Goal: Find specific page/section: Find specific page/section

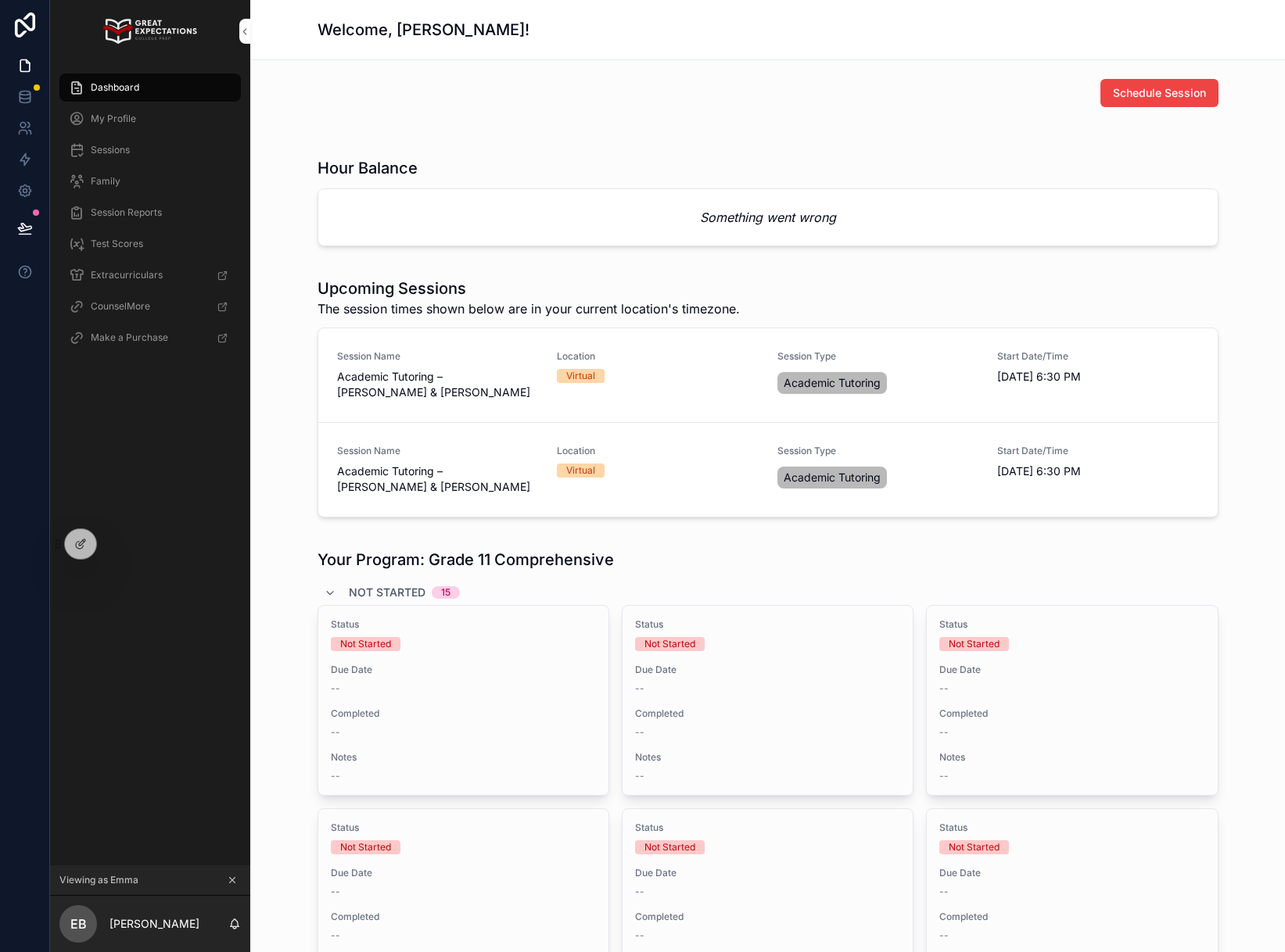
click at [145, 121] on div "My Profile" at bounding box center [150, 118] width 163 height 25
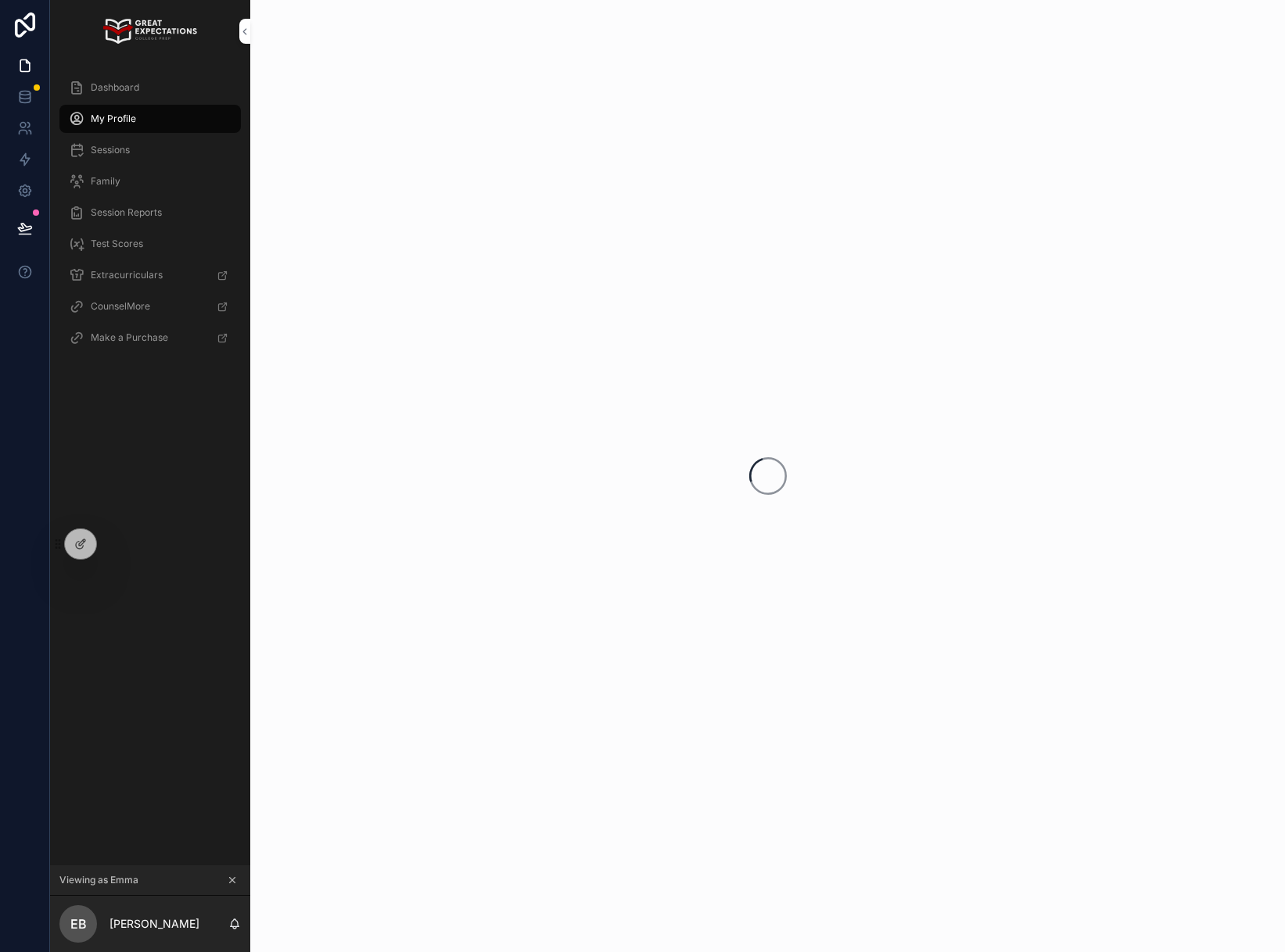
click at [141, 92] on div "Dashboard" at bounding box center [150, 87] width 163 height 25
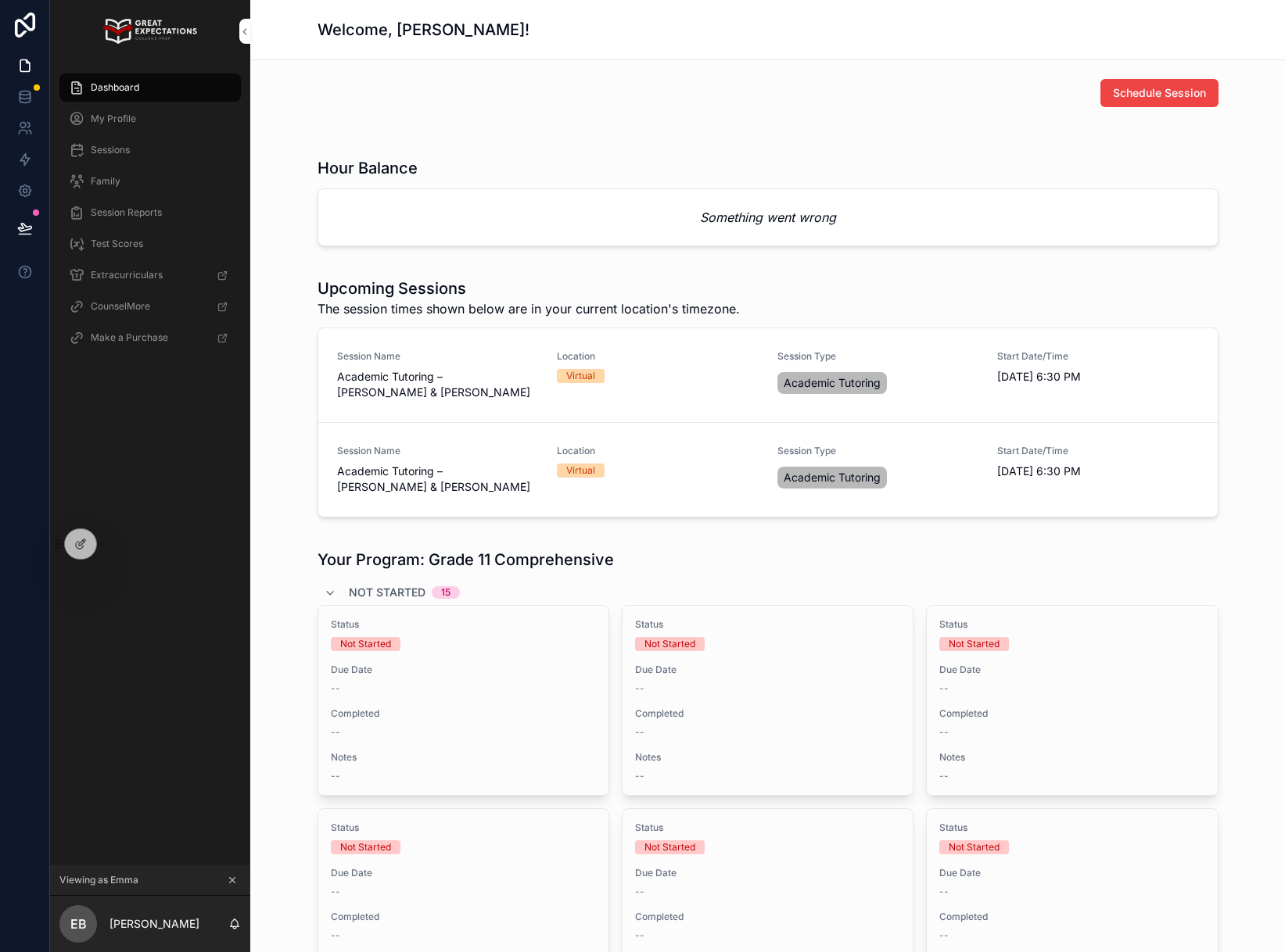
click at [141, 92] on div "Dashboard" at bounding box center [150, 87] width 163 height 25
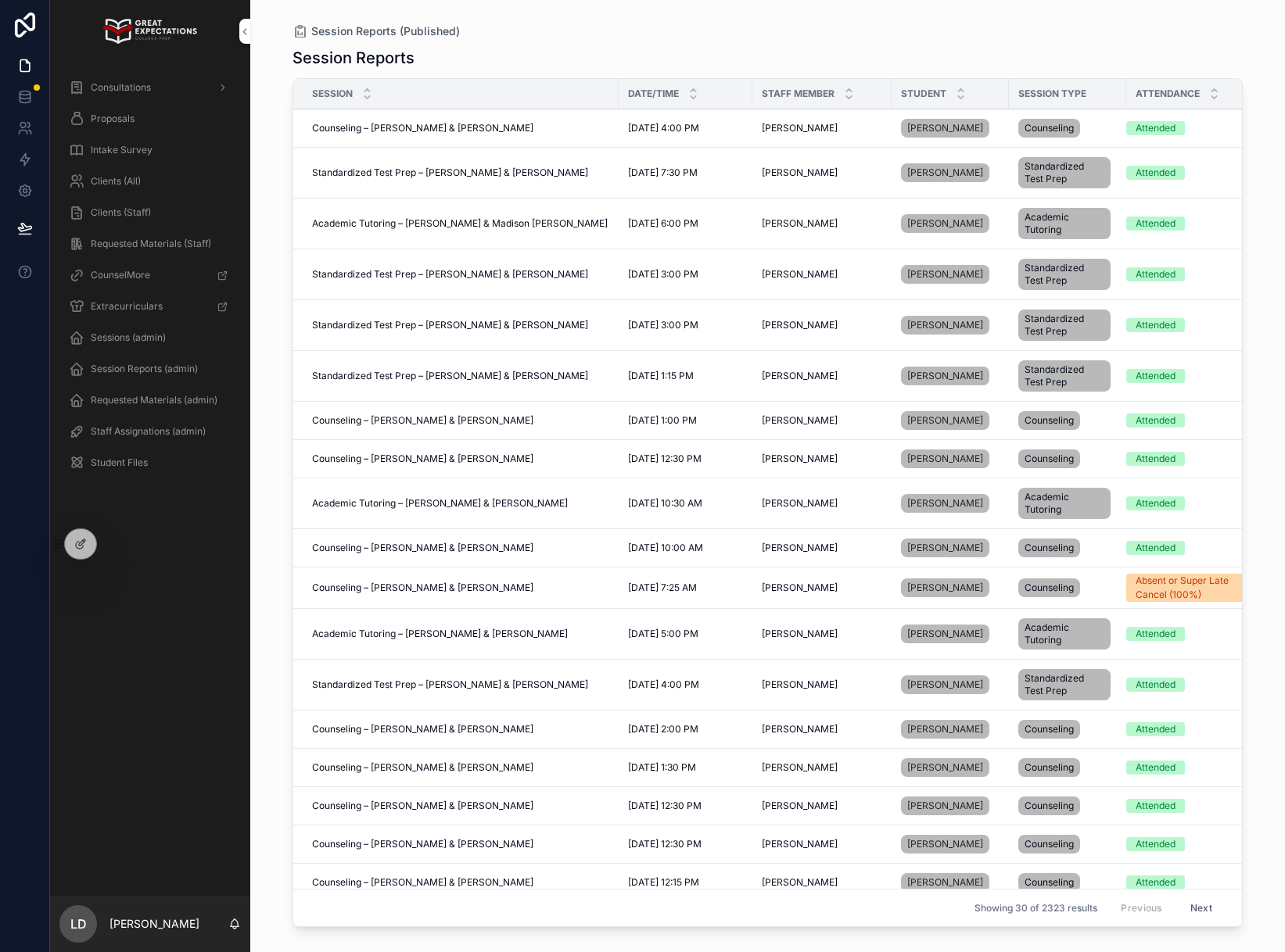
click at [0, 0] on div at bounding box center [0, 0] width 0 height 0
click at [129, 546] on div "Consultations Proposals Intake Survey Clients (All) Clients (Staff) Requested M…" at bounding box center [150, 479] width 200 height 833
click at [0, 0] on div at bounding box center [0, 0] width 0 height 0
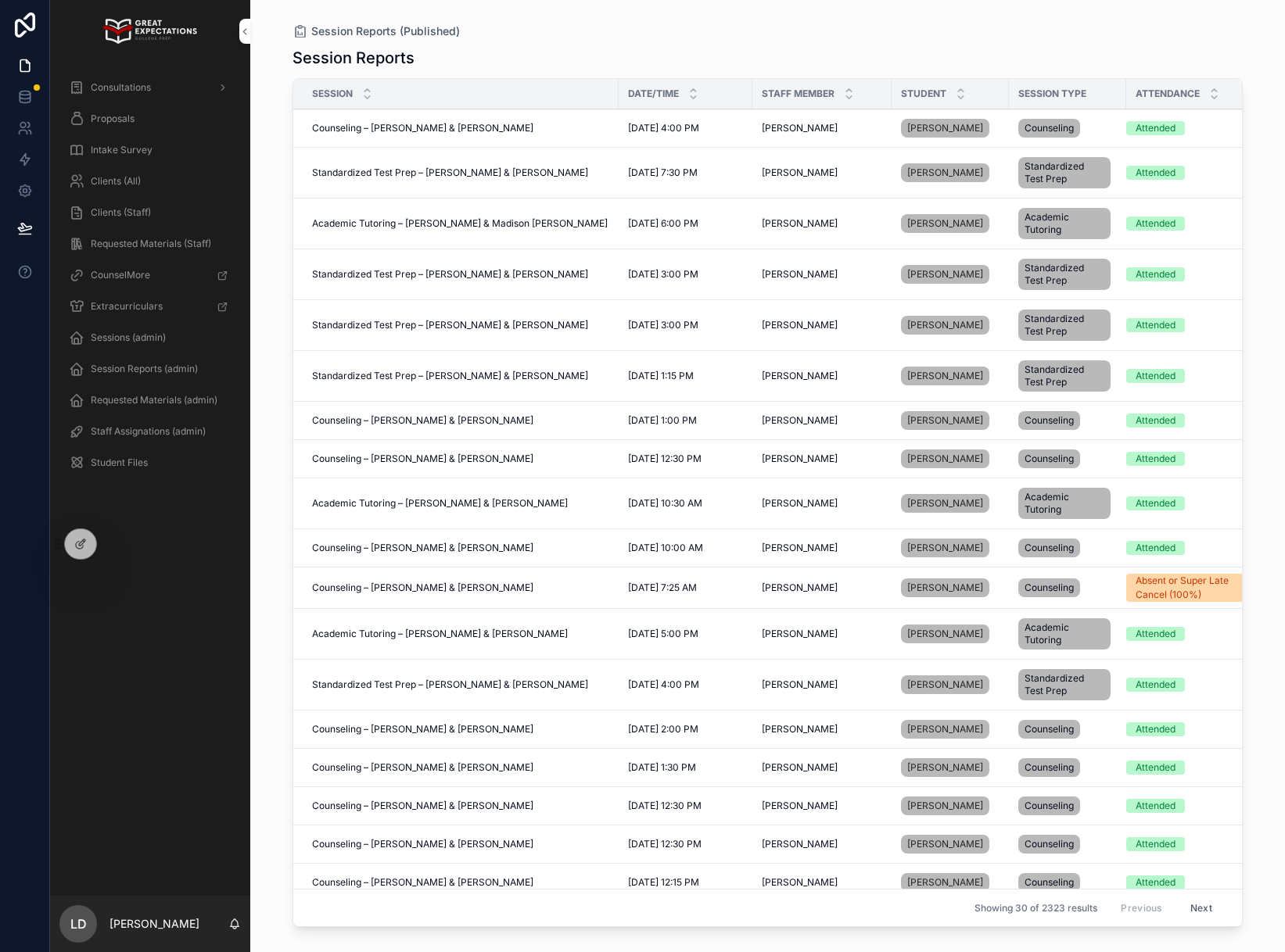
click at [0, 0] on icon at bounding box center [0, 0] width 0 height 0
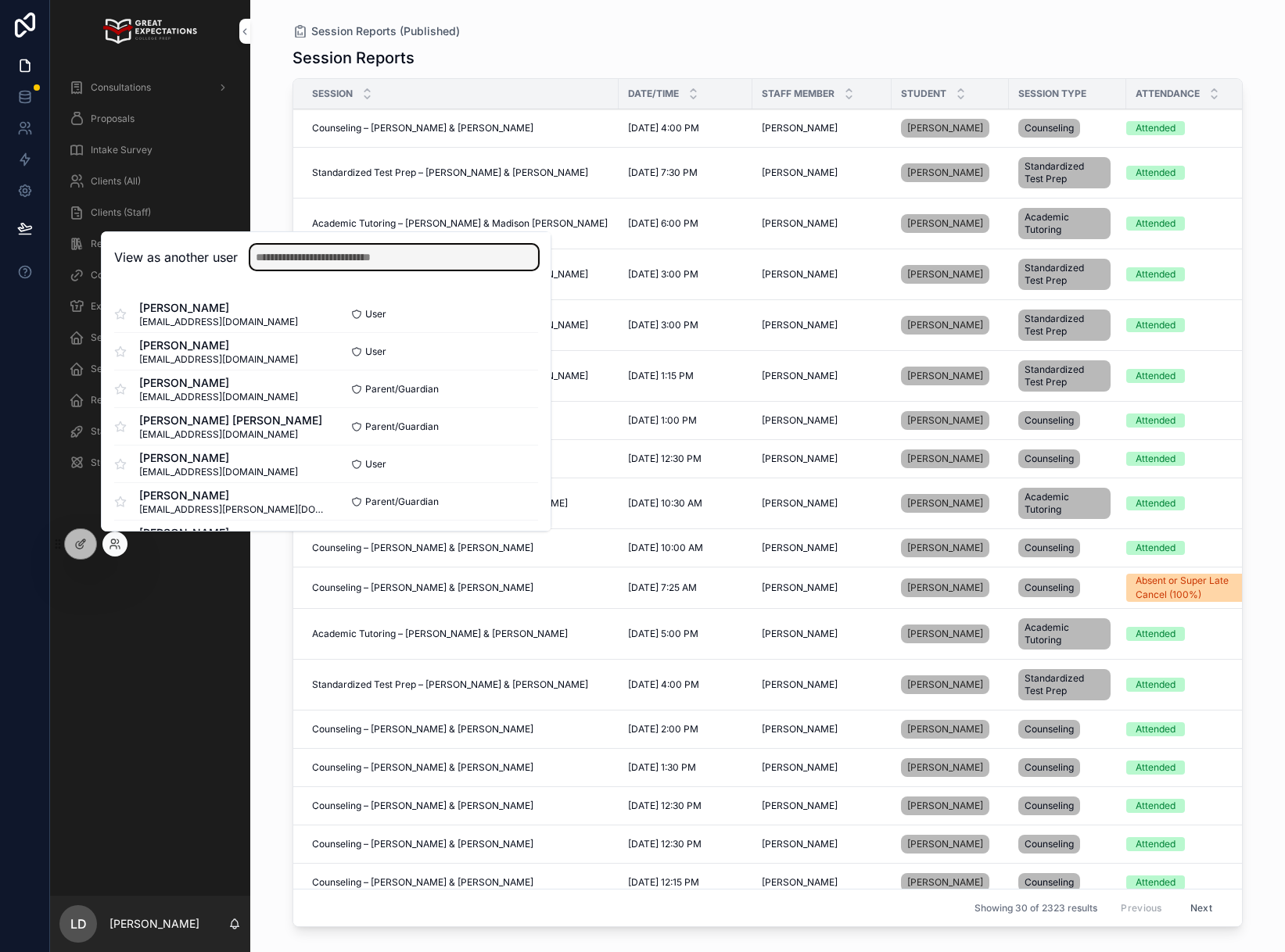
click at [303, 255] on input "text" at bounding box center [394, 256] width 288 height 25
type input "****"
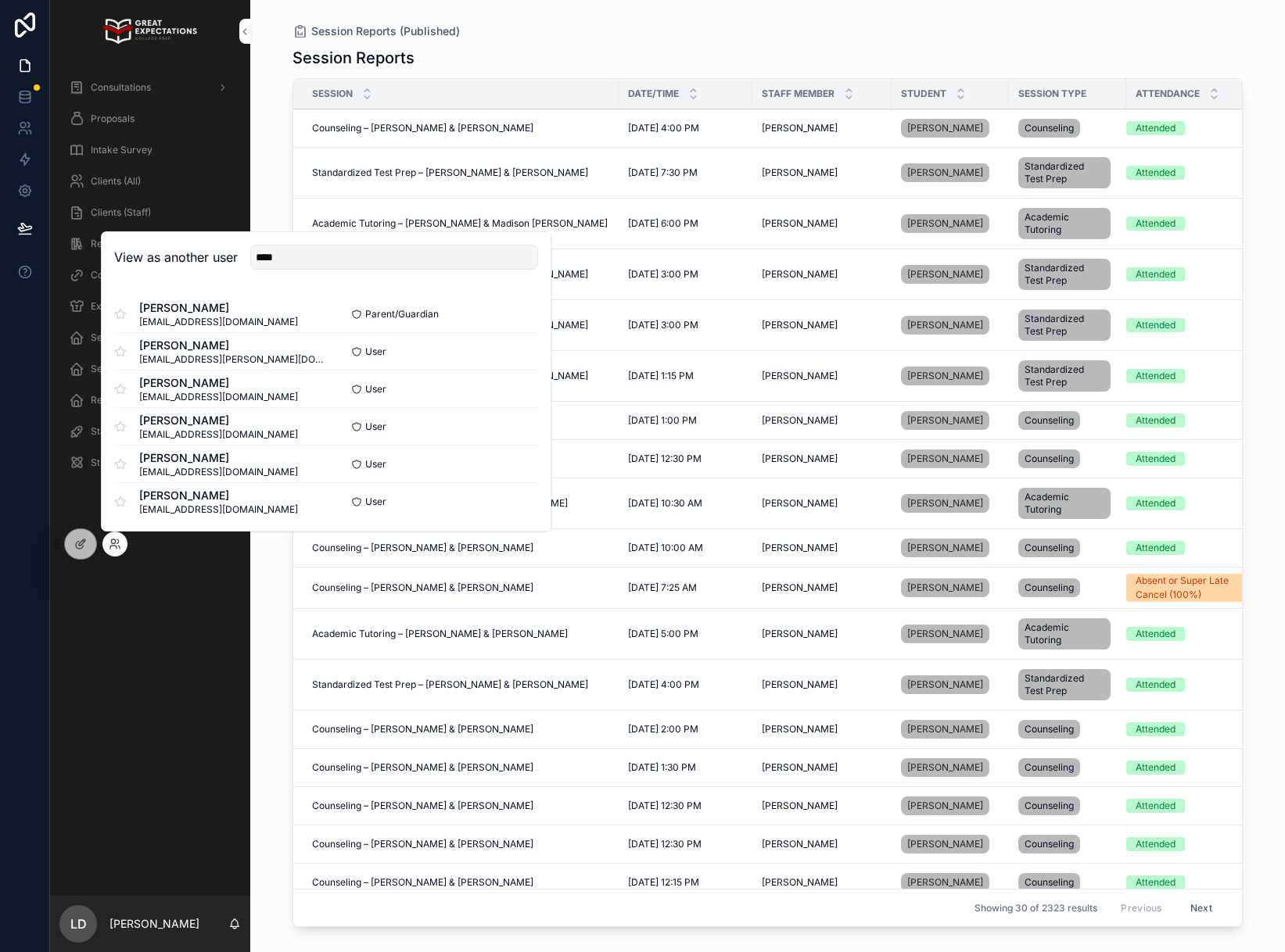
click at [0, 0] on button "Select" at bounding box center [0, 0] width 0 height 0
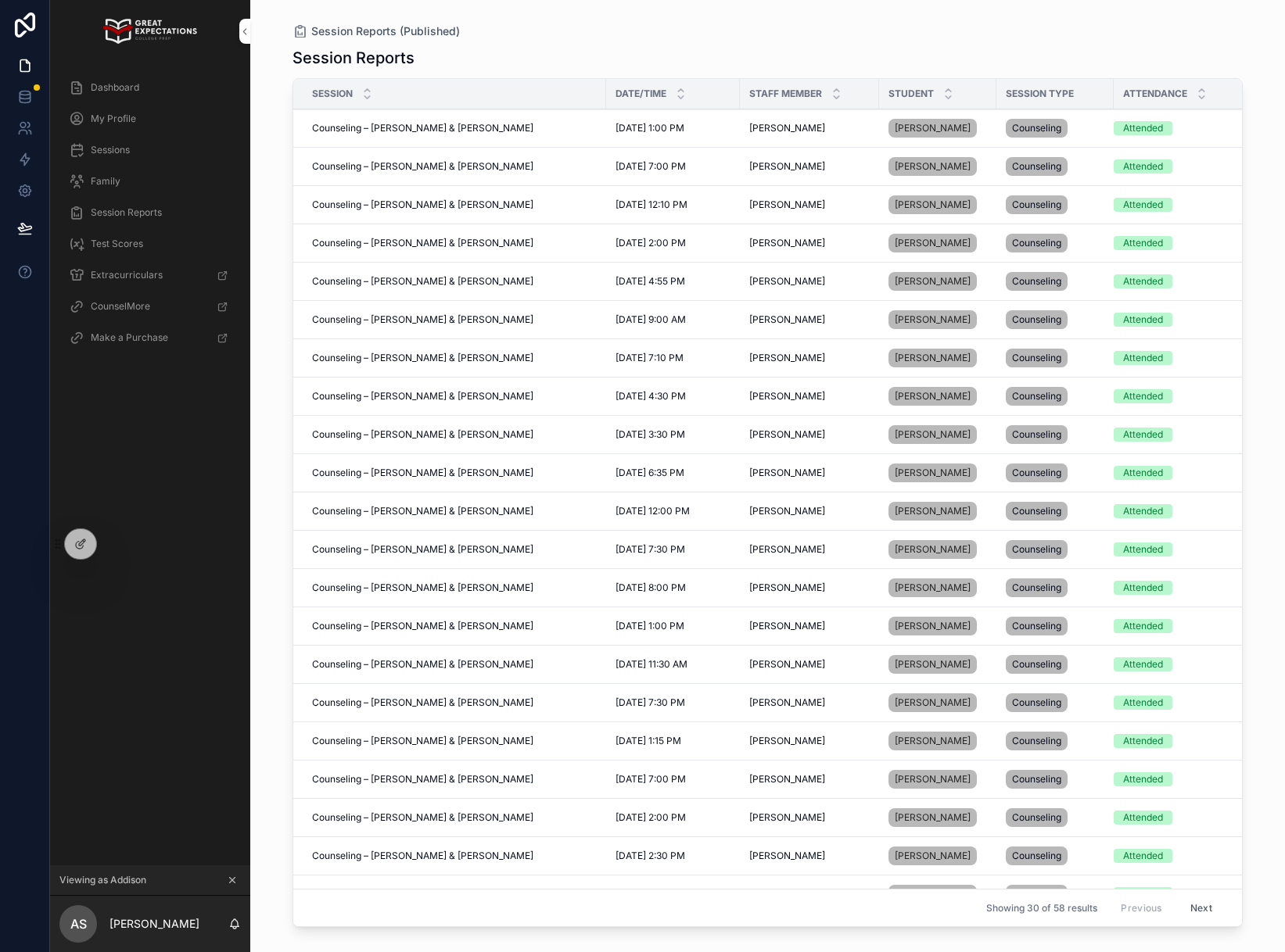
click at [155, 90] on div "Dashboard" at bounding box center [150, 87] width 163 height 25
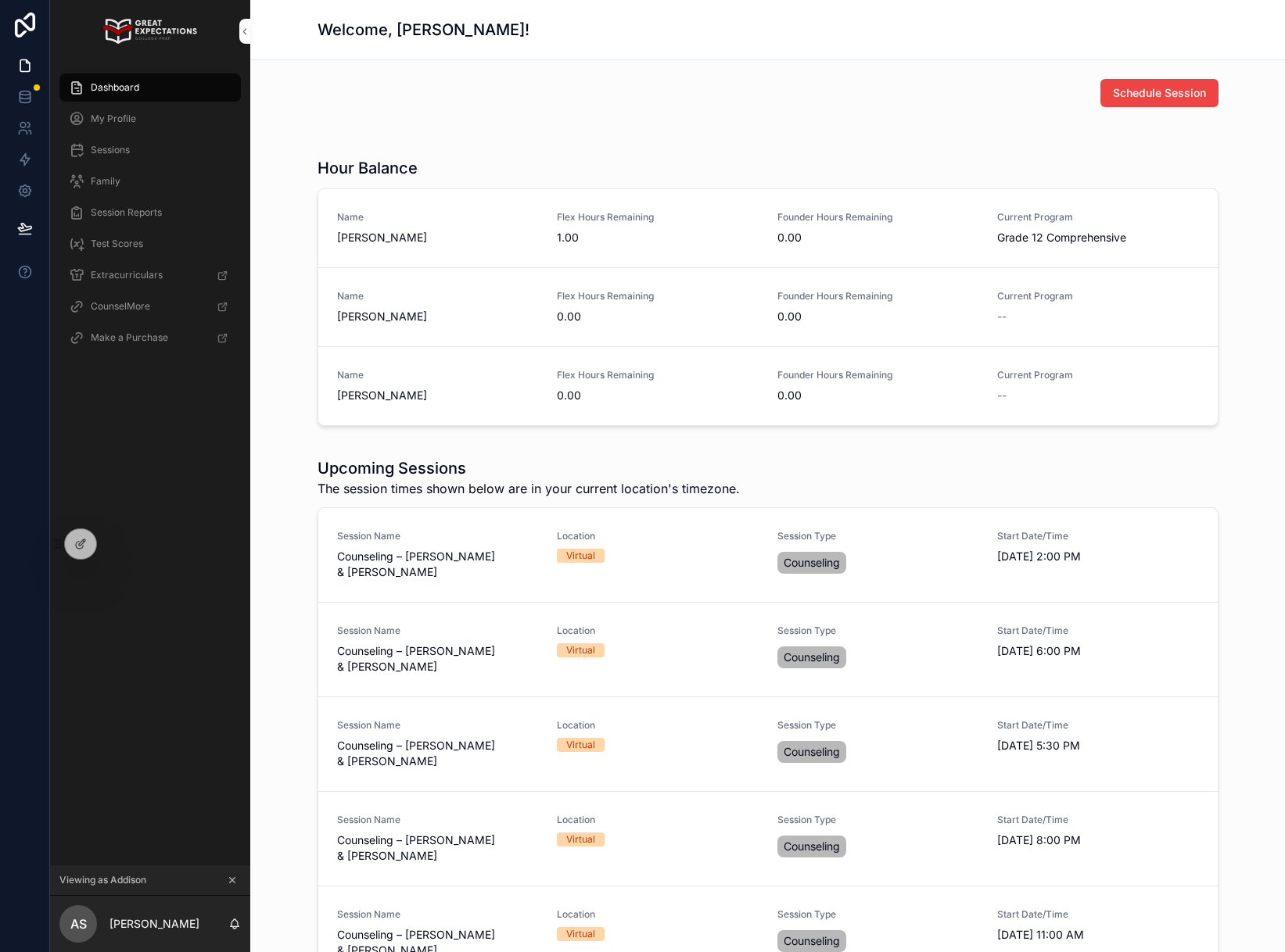
click at [0, 0] on icon at bounding box center [0, 0] width 0 height 0
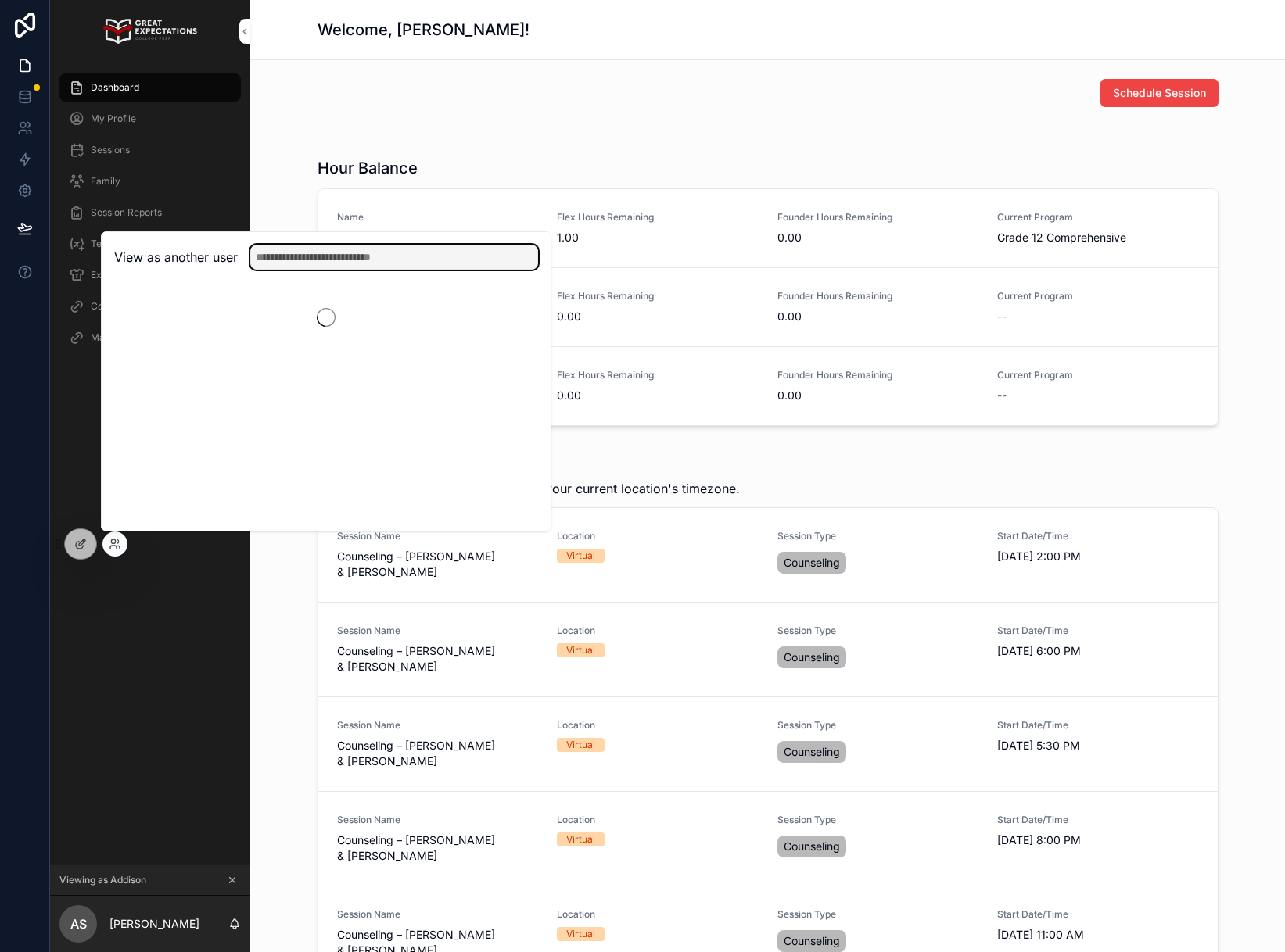
click at [313, 255] on input "text" at bounding box center [394, 256] width 288 height 25
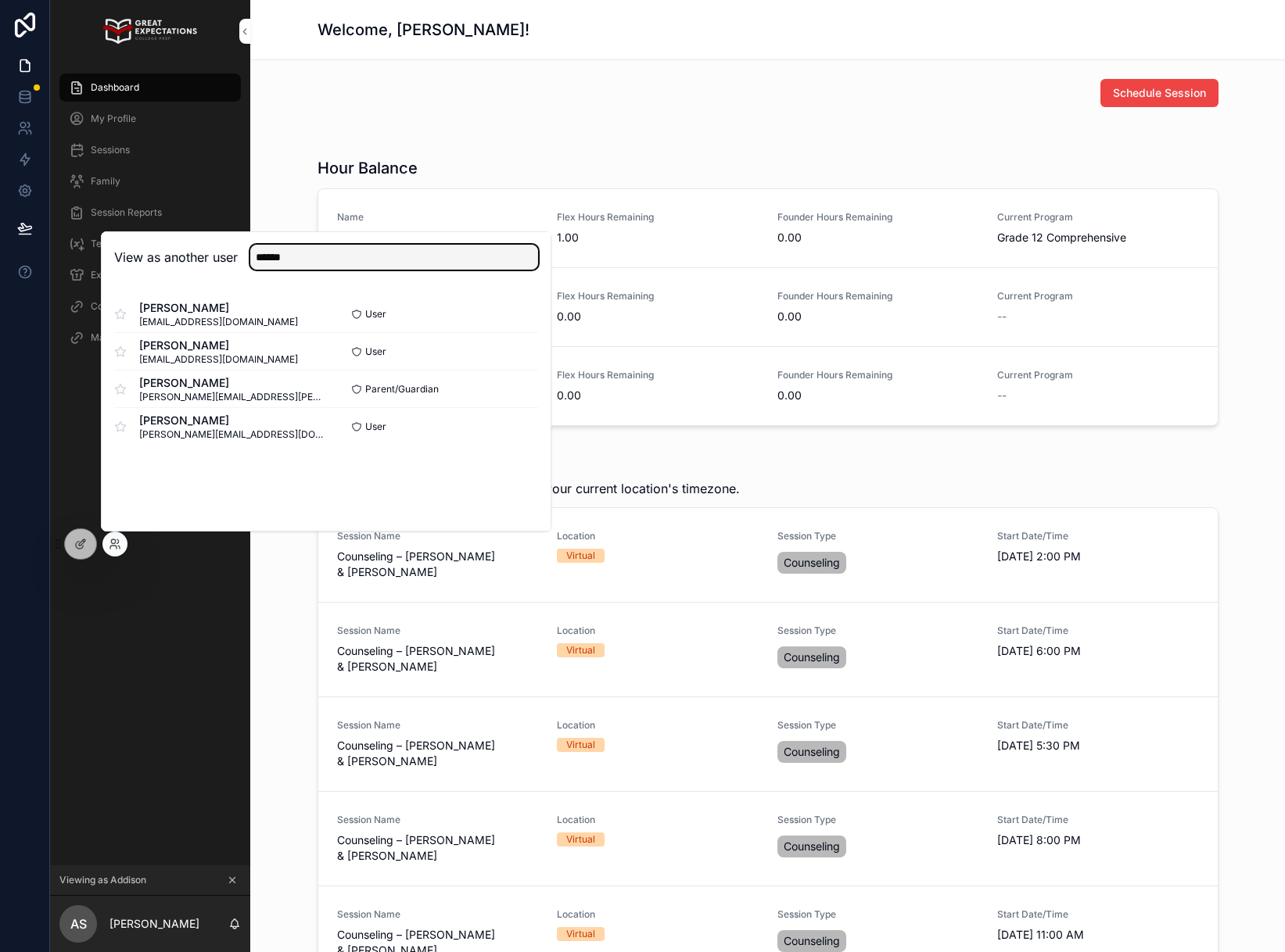
type input "******"
click at [0, 0] on button "Select" at bounding box center [0, 0] width 0 height 0
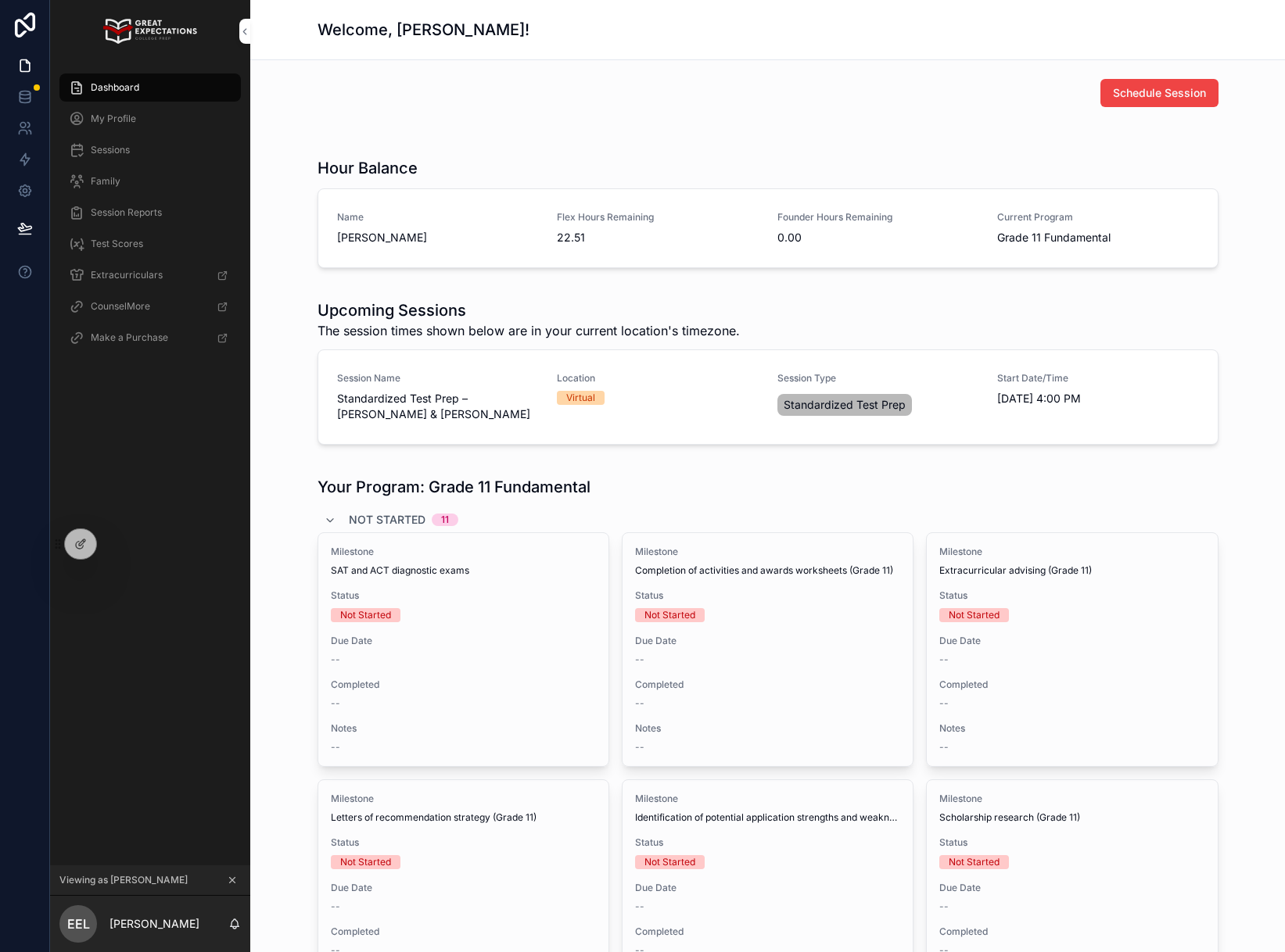
click at [383, 237] on span "[PERSON_NAME]" at bounding box center [437, 237] width 201 height 15
click at [129, 113] on span "My Profile" at bounding box center [113, 118] width 45 height 12
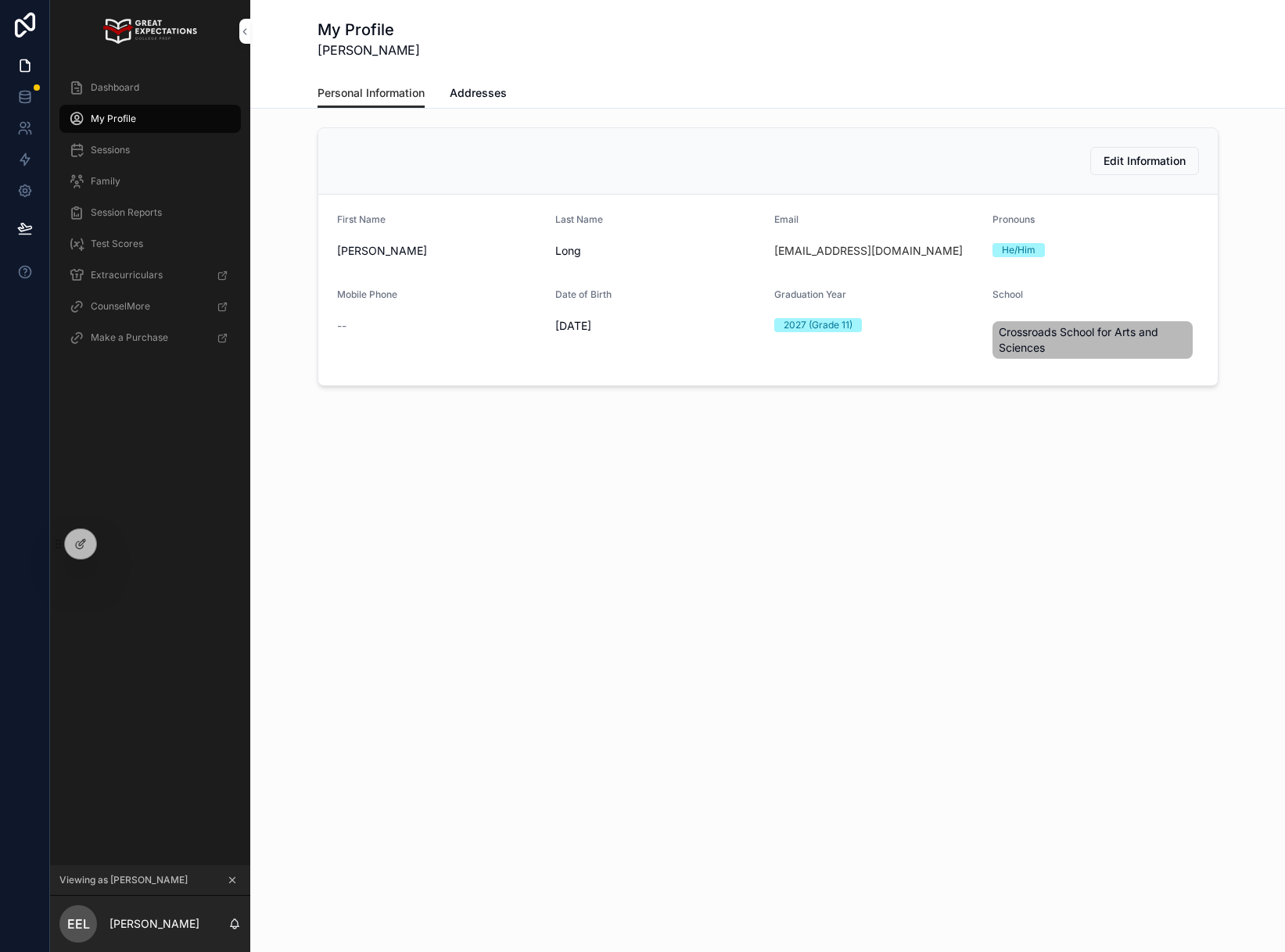
click at [235, 882] on icon "scrollable content" at bounding box center [232, 880] width 6 height 6
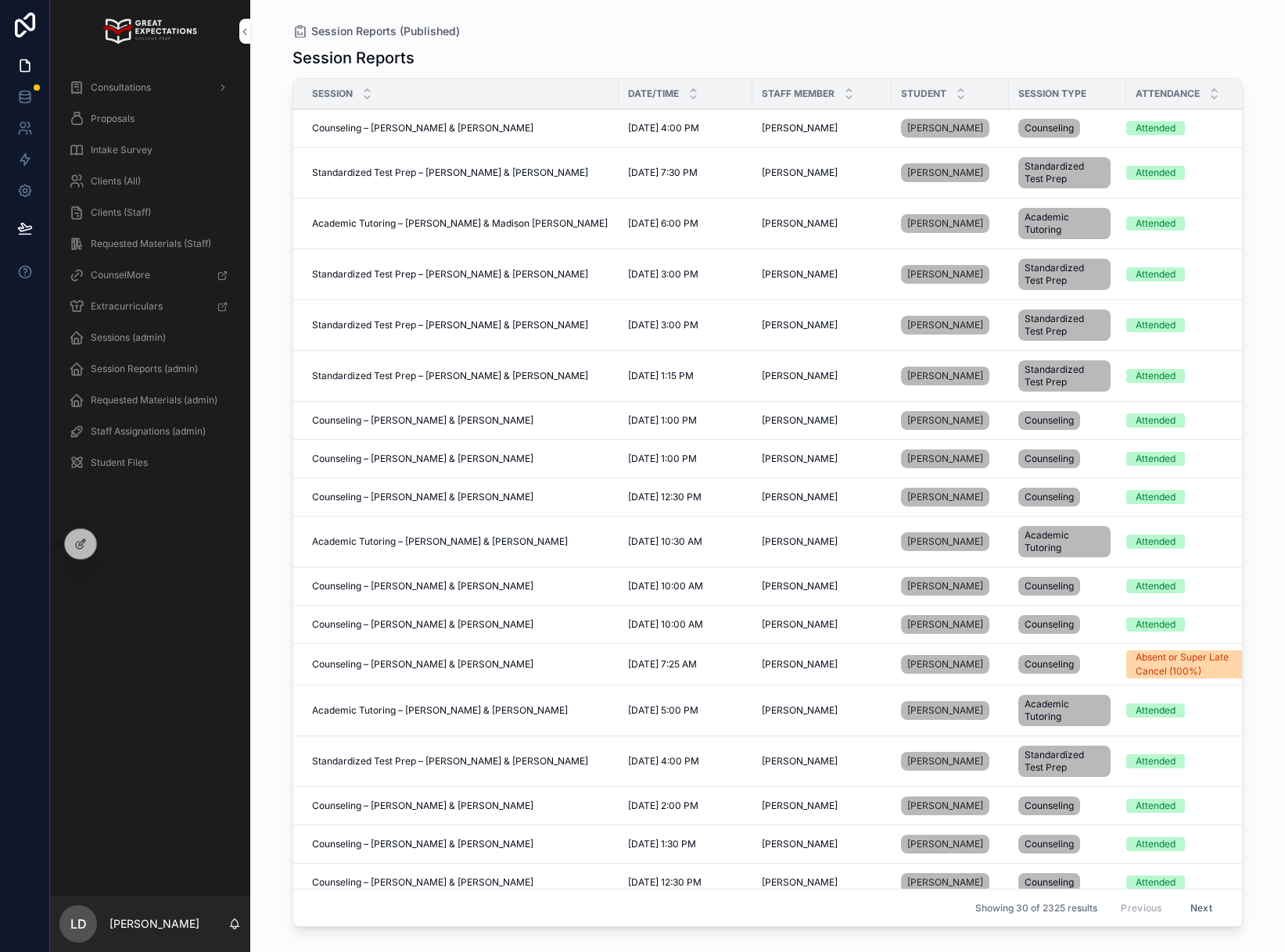
click at [125, 188] on div "Clients (All)" at bounding box center [150, 181] width 163 height 25
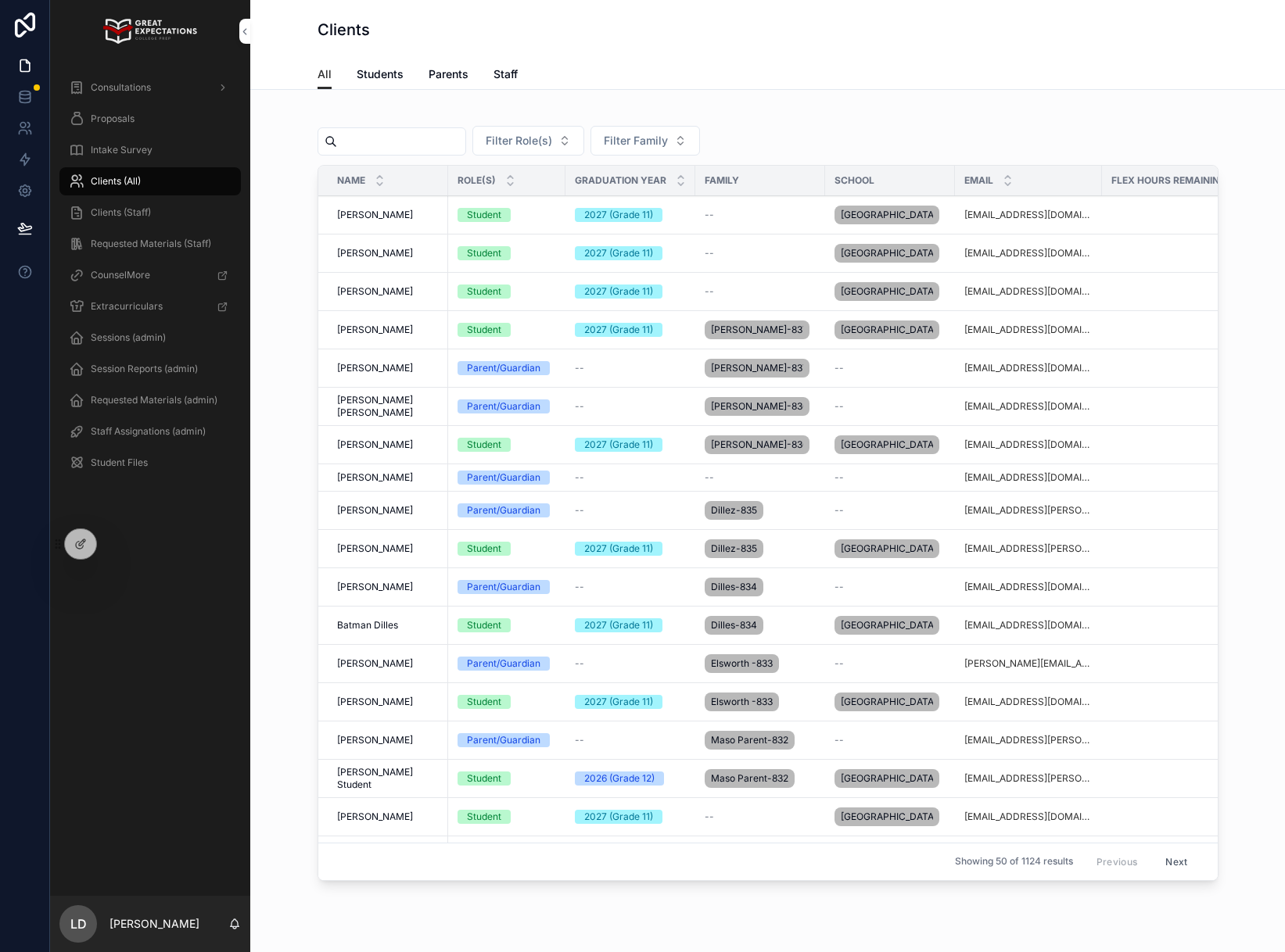
click at [420, 145] on input "scrollable content" at bounding box center [401, 141] width 128 height 22
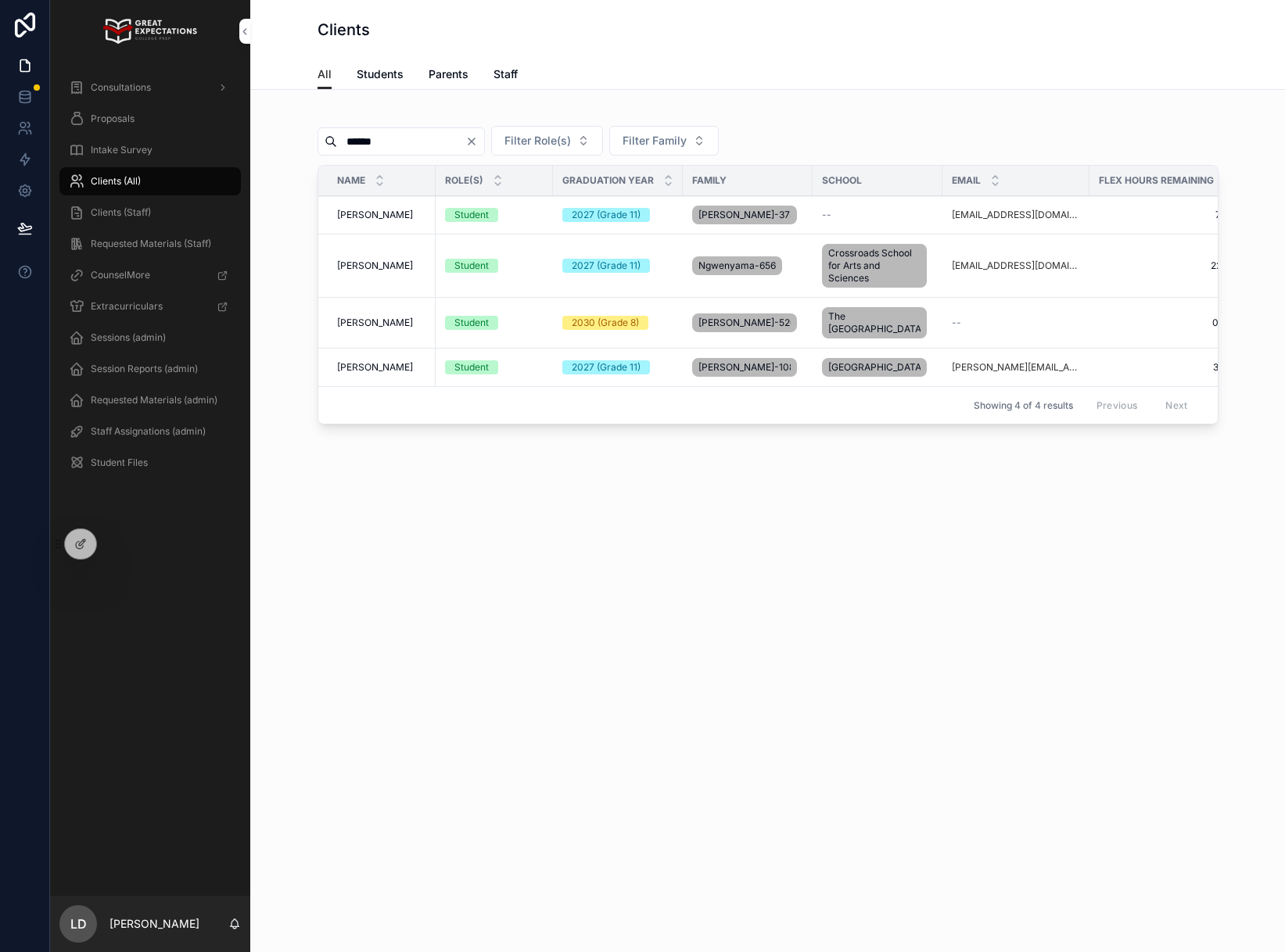
type input "******"
click at [399, 254] on td "[PERSON_NAME] Long [PERSON_NAME]" at bounding box center [376, 266] width 117 height 63
click at [397, 262] on span "[PERSON_NAME]" at bounding box center [375, 265] width 76 height 12
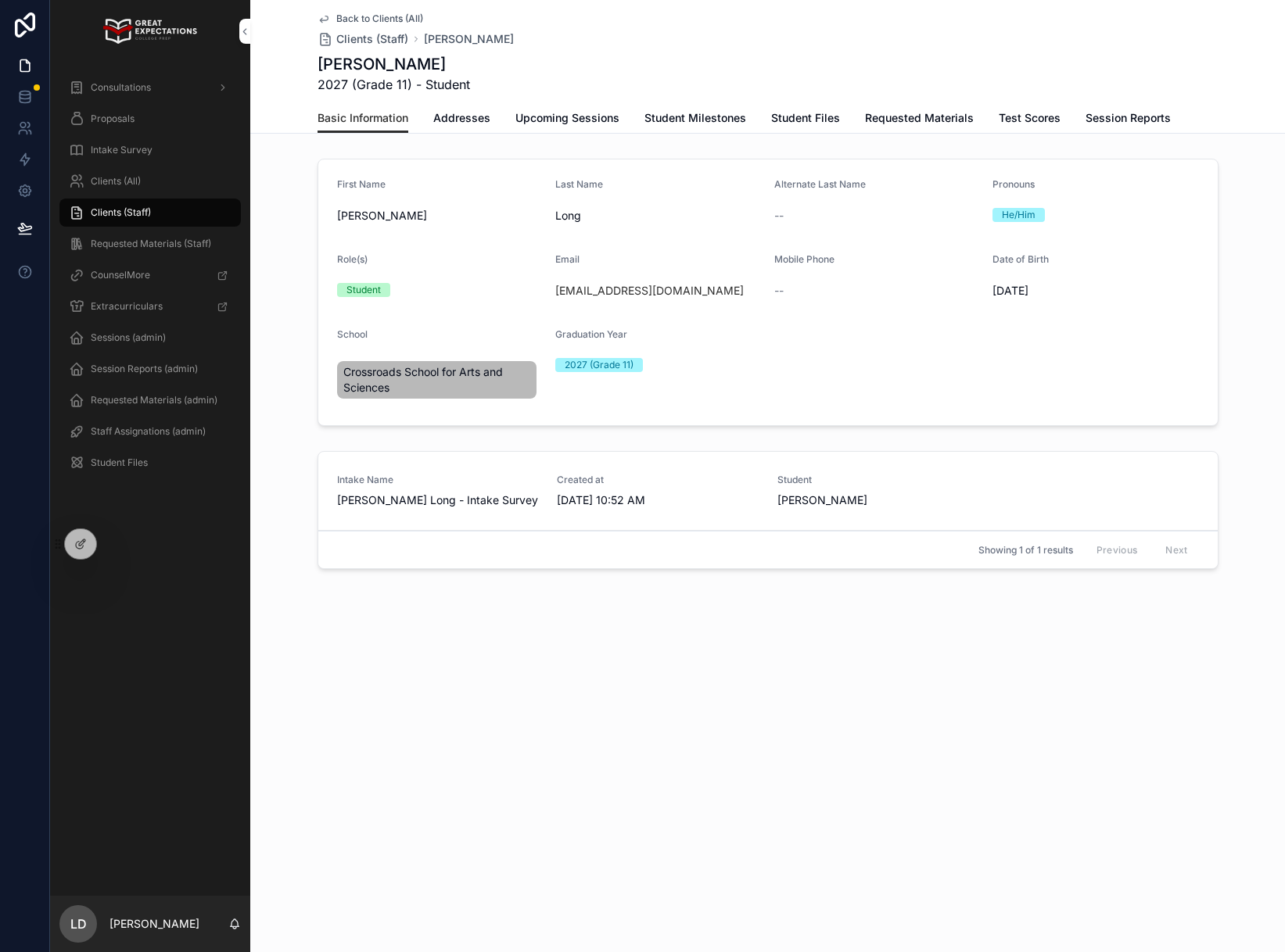
click at [817, 116] on span "Student Files" at bounding box center [805, 117] width 69 height 15
